Goal: Transaction & Acquisition: Purchase product/service

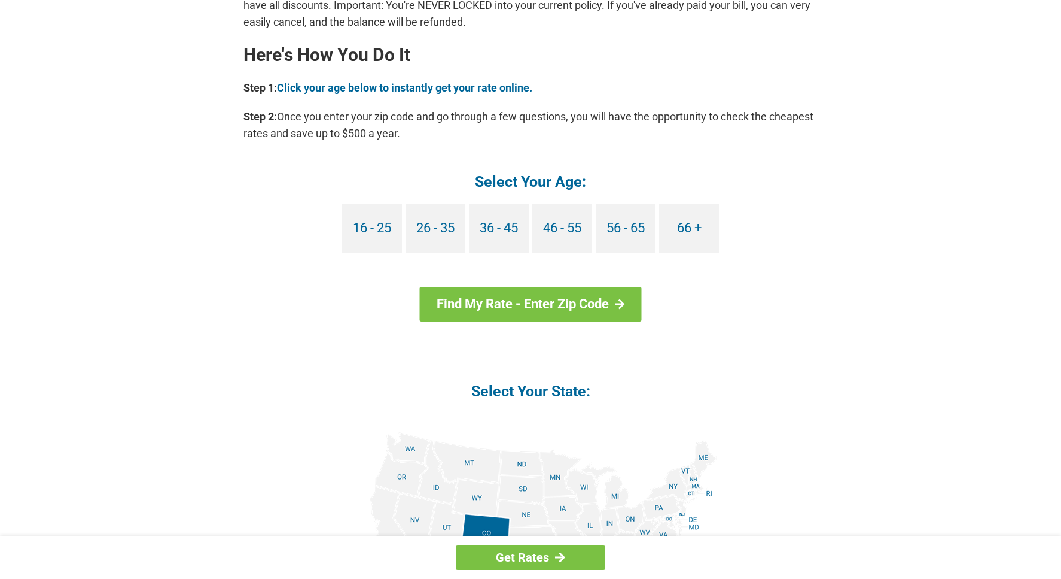
scroll to position [1077, 0]
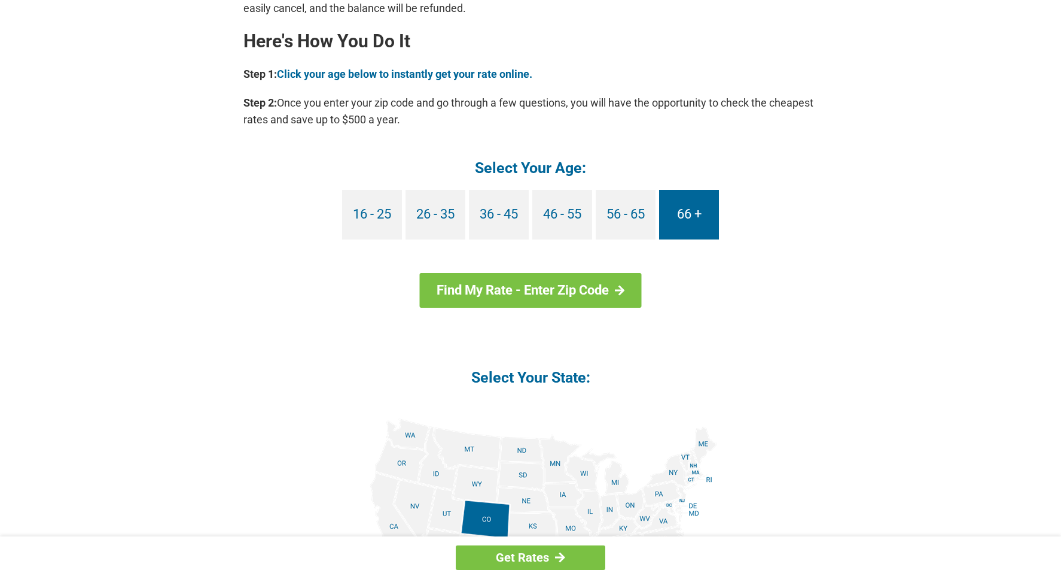
click at [690, 215] on link "66 +" at bounding box center [689, 215] width 60 height 50
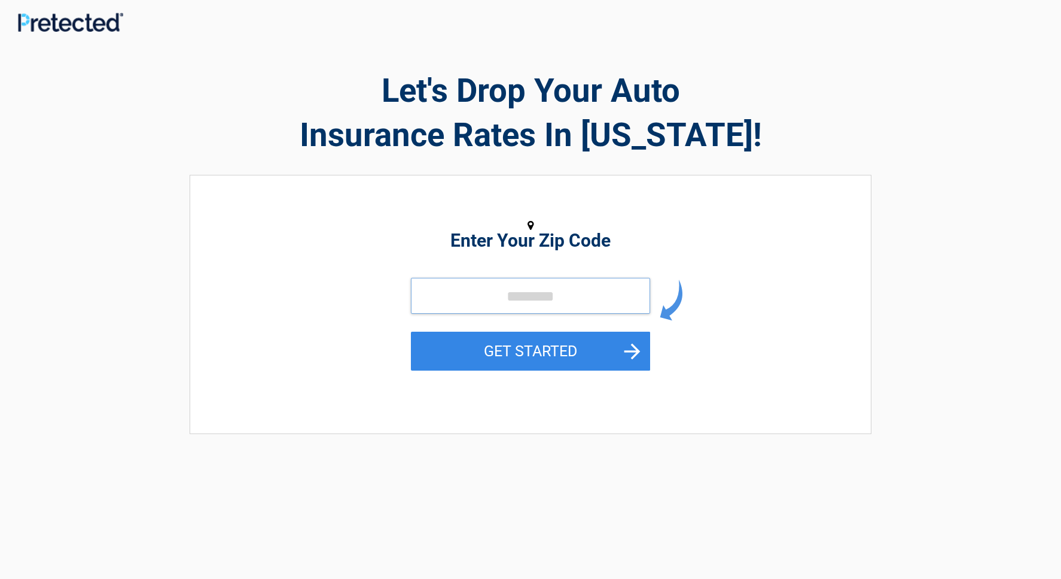
click at [476, 298] on input "tel" at bounding box center [530, 296] width 239 height 36
click at [421, 297] on input "tel" at bounding box center [530, 296] width 239 height 36
type input "*"
